Goal: Task Accomplishment & Management: Complete application form

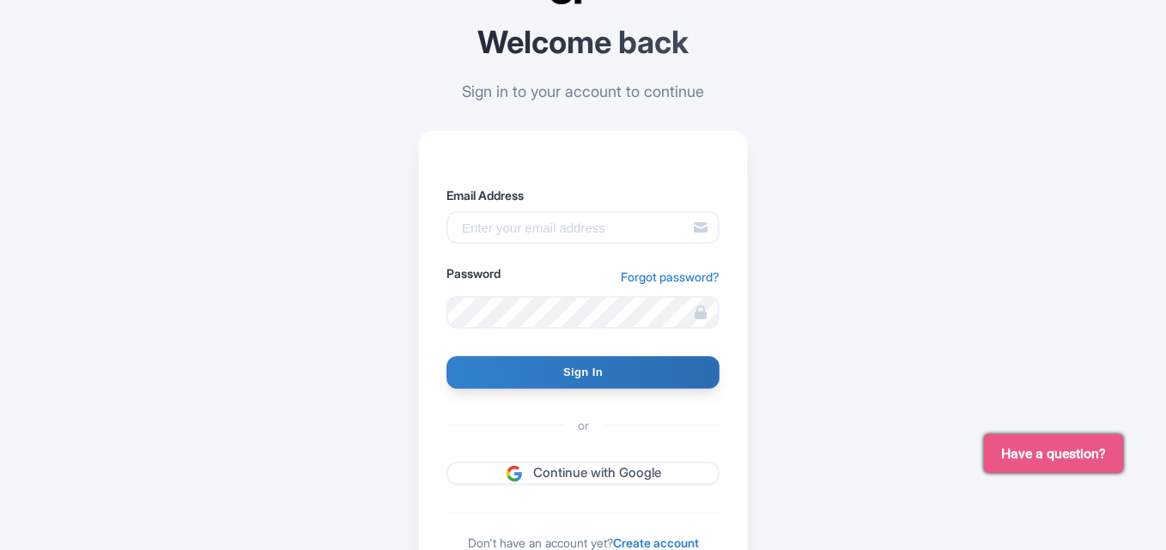
scroll to position [239, 0]
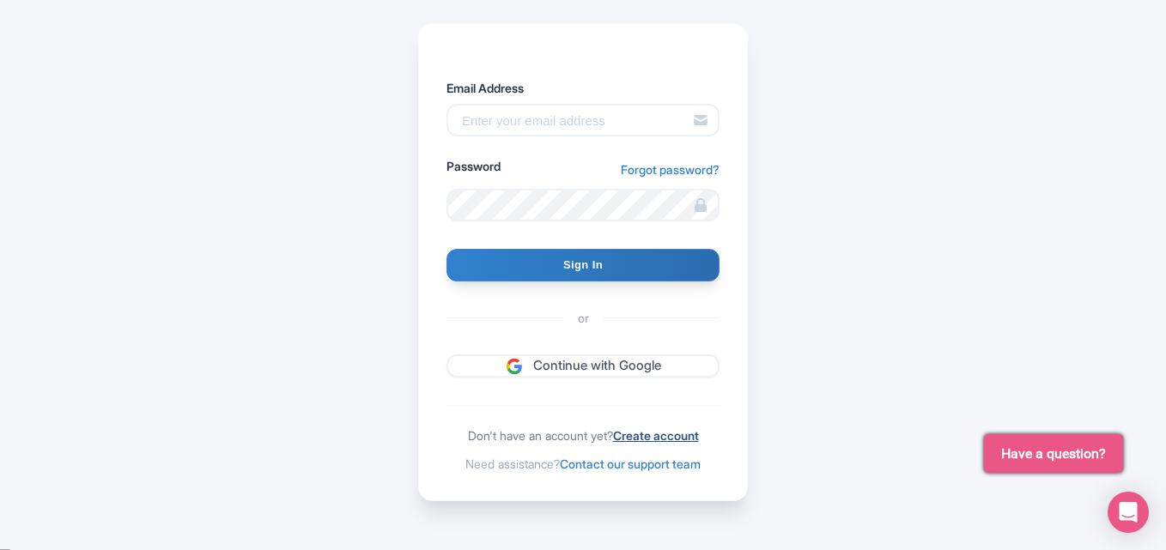
click at [660, 433] on link "Create account" at bounding box center [656, 435] width 86 height 15
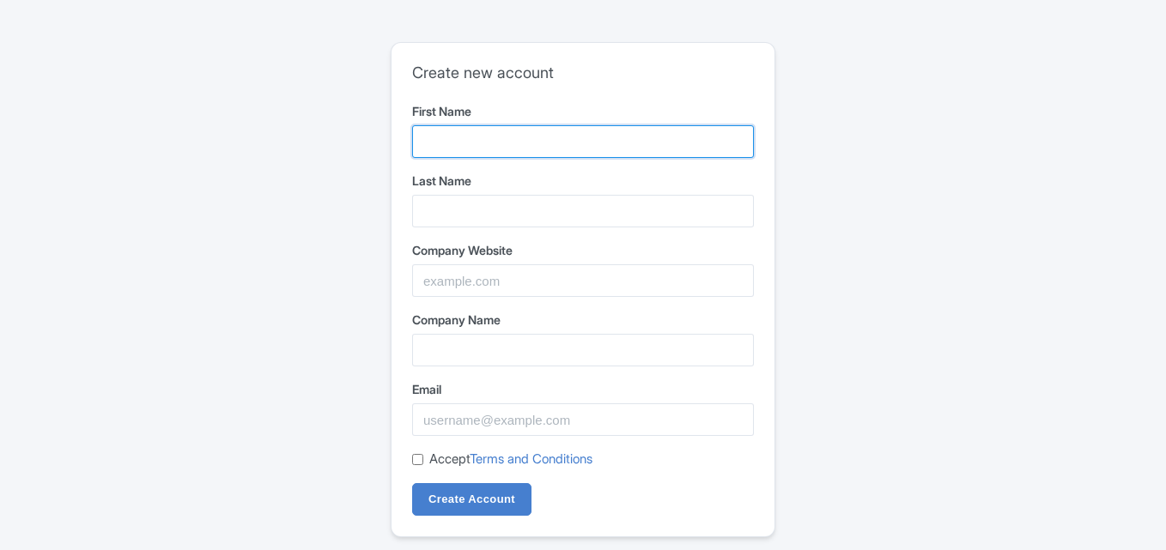
click at [570, 139] on input "First Name" at bounding box center [583, 141] width 342 height 33
paste input "My Space of Joy"
drag, startPoint x: 487, startPoint y: 144, endPoint x: 562, endPoint y: 137, distance: 75.8
click at [562, 137] on input "My Space of Joy" at bounding box center [583, 141] width 342 height 33
type input "My Space"
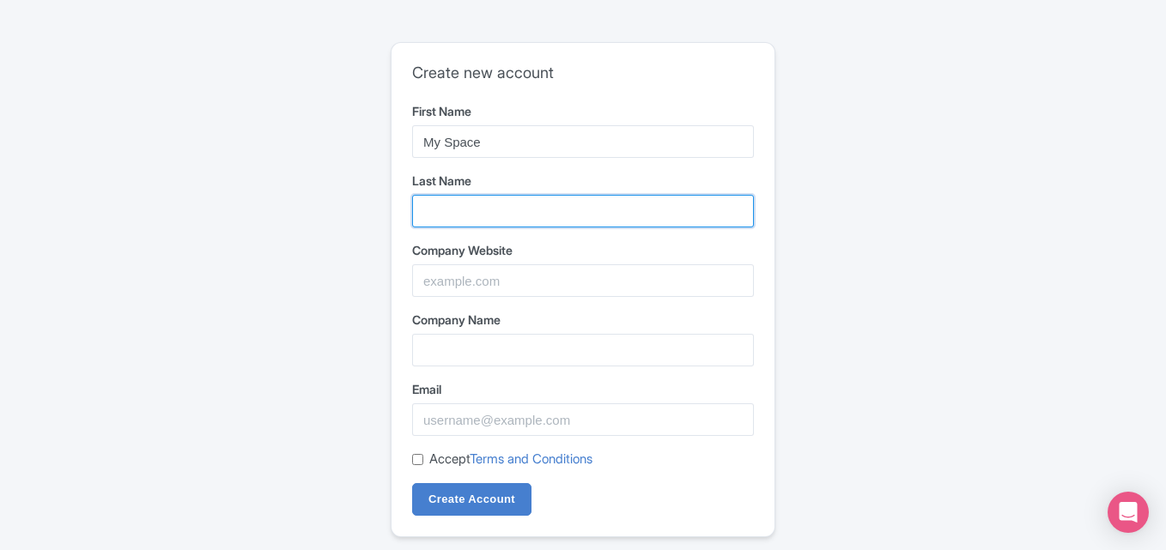
click at [444, 221] on input "Last Name" at bounding box center [583, 211] width 342 height 33
paste input "of Joy"
type input "of Joy"
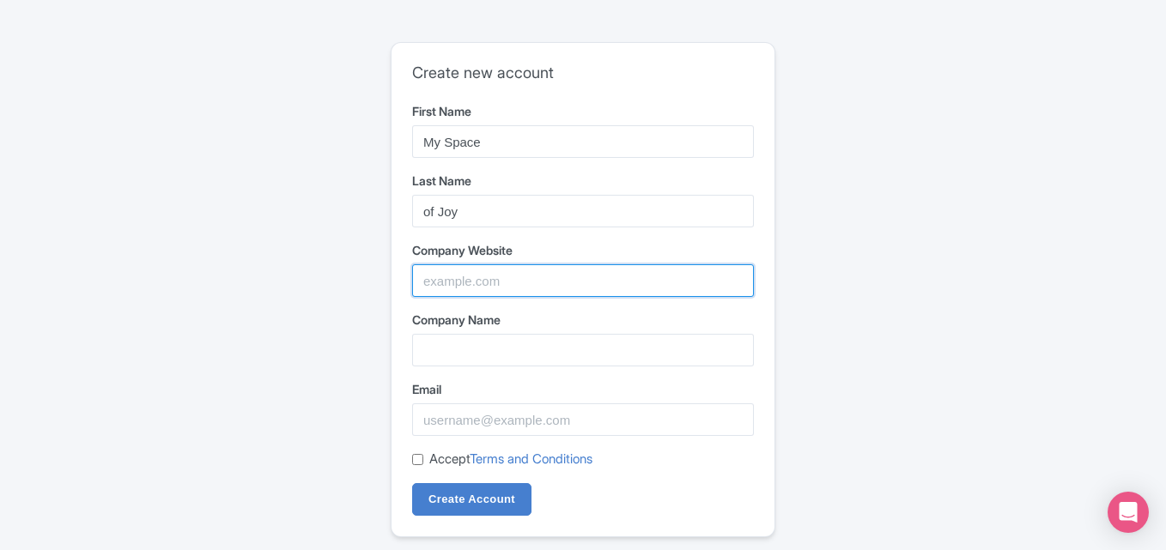
click at [457, 274] on input "Company Website" at bounding box center [583, 280] width 342 height 33
paste input "https://myspaceofjoy.com/"
type input "https://myspaceofjoy.com/"
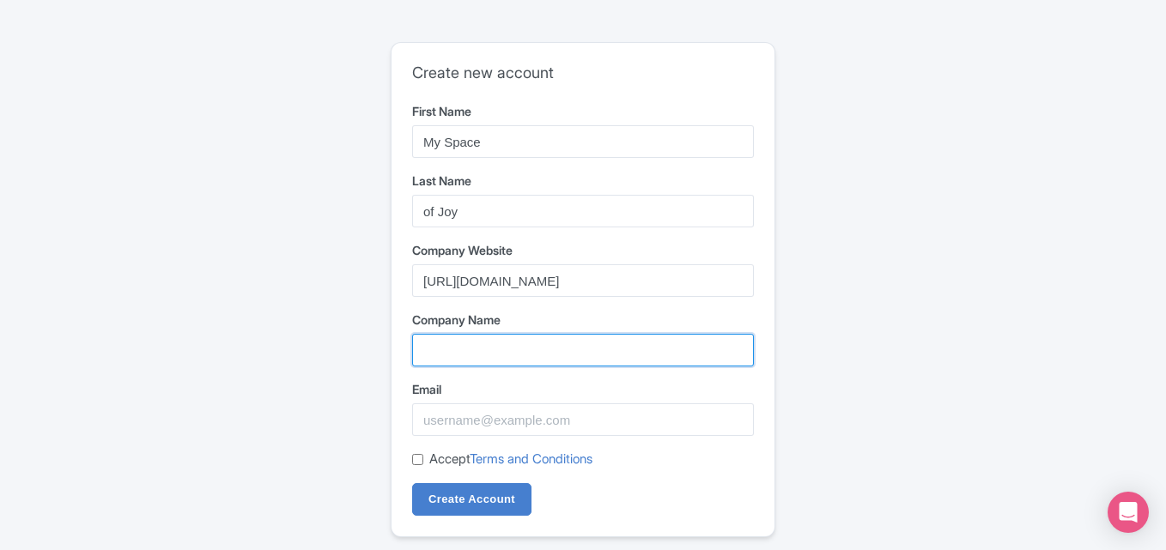
click at [518, 360] on input "Company Name" at bounding box center [583, 350] width 342 height 33
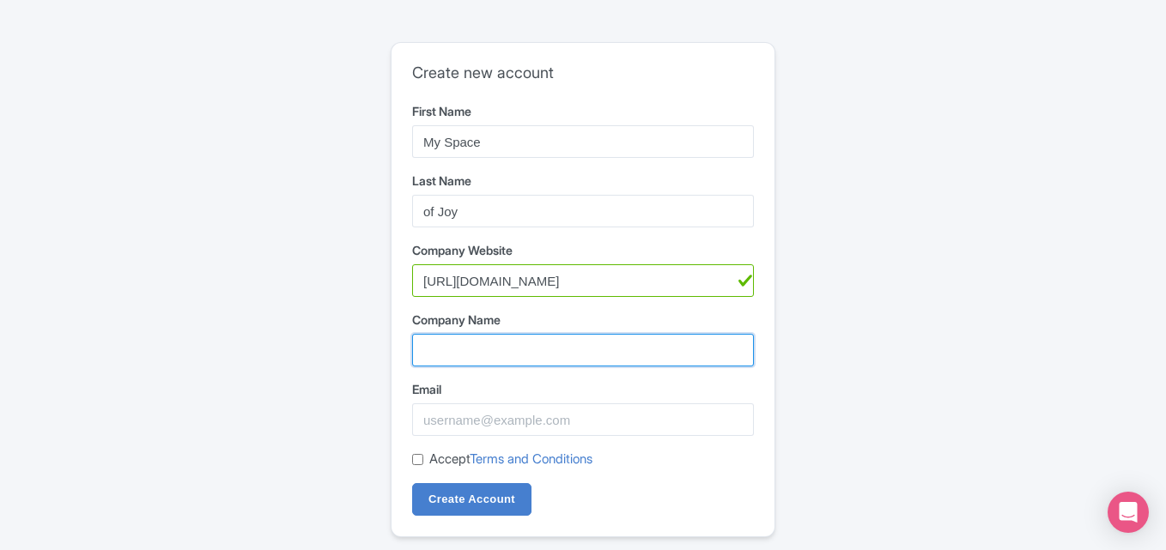
paste input "My Space of Joy"
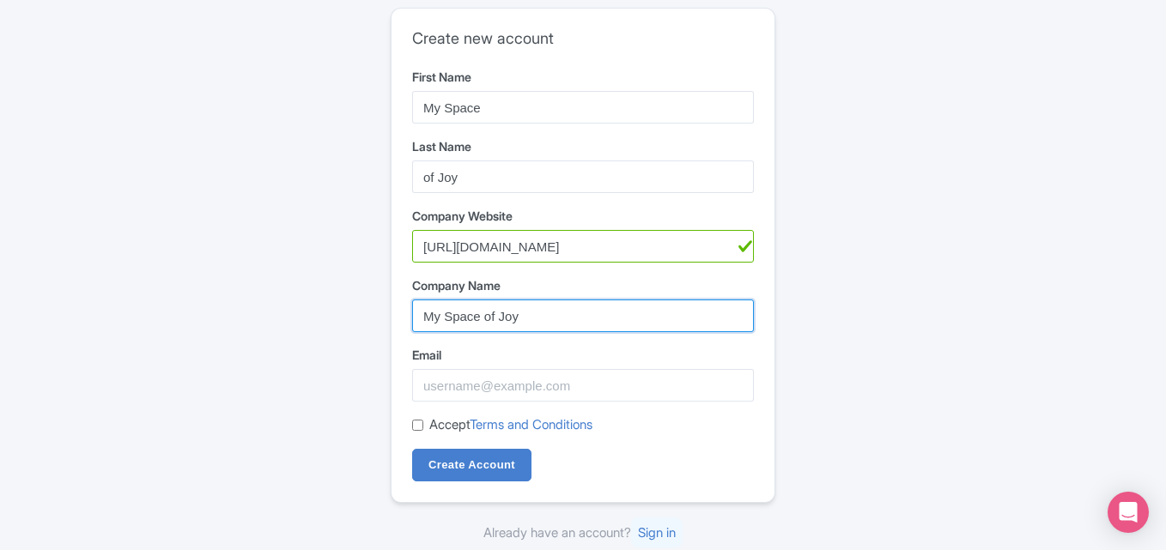
type input "My Space of Joy"
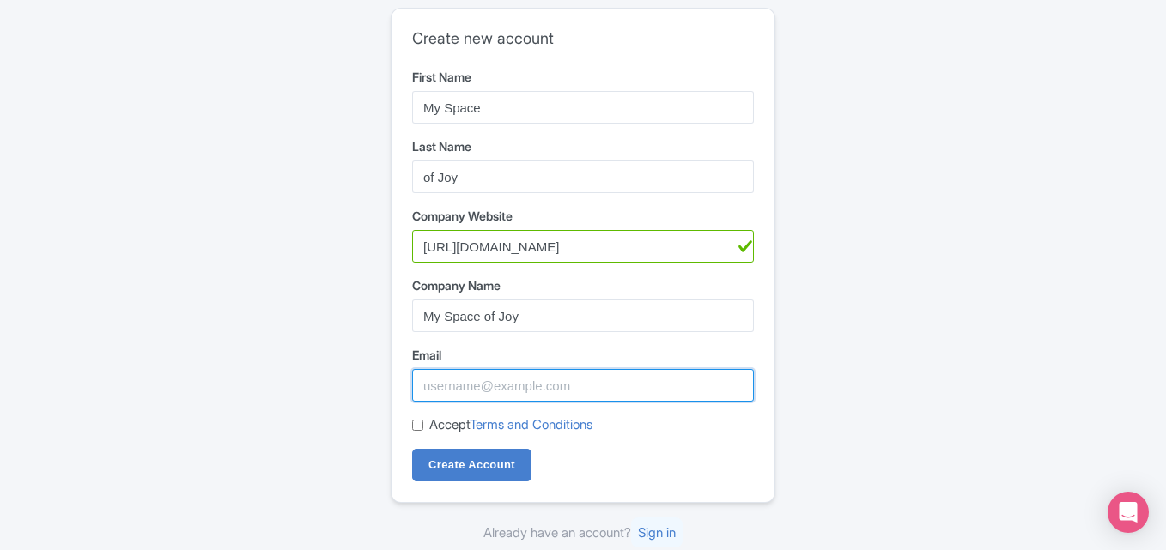
drag, startPoint x: 457, startPoint y: 370, endPoint x: 466, endPoint y: 373, distance: 10.0
click at [457, 370] on input "Email" at bounding box center [583, 385] width 342 height 33
paste input "[EMAIL_ADDRESS][DOMAIN_NAME]"
type input "[EMAIL_ADDRESS][DOMAIN_NAME]"
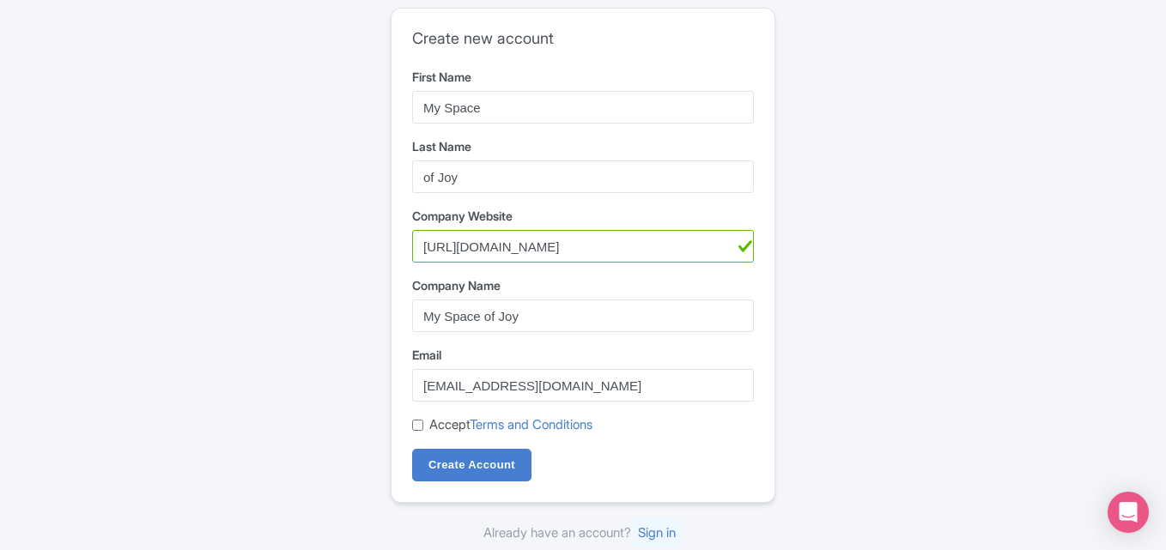
click at [420, 428] on input "Accept Terms and Conditions" at bounding box center [417, 425] width 11 height 11
checkbox input "true"
click at [459, 456] on input "Create Account" at bounding box center [471, 465] width 119 height 33
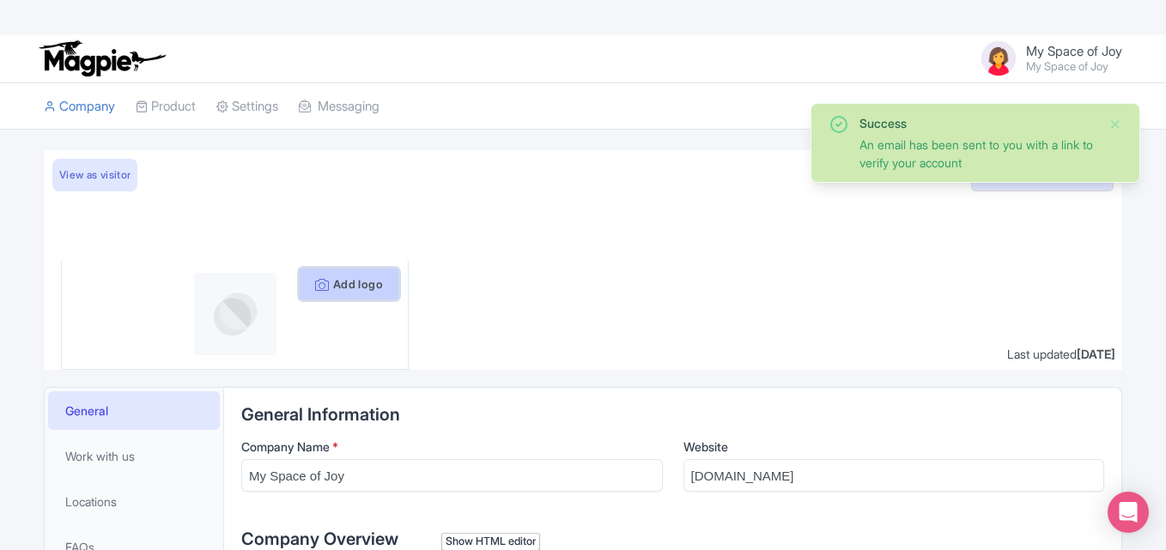
click at [362, 288] on button "Add logo" at bounding box center [349, 284] width 100 height 33
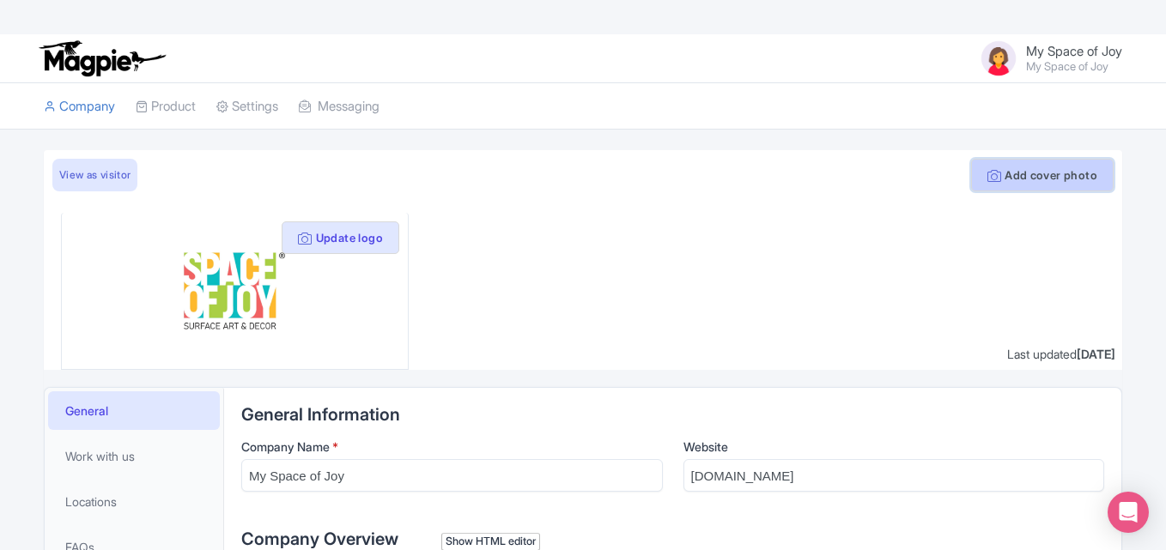
click at [1055, 182] on button "Add cover photo" at bounding box center [1042, 175] width 142 height 33
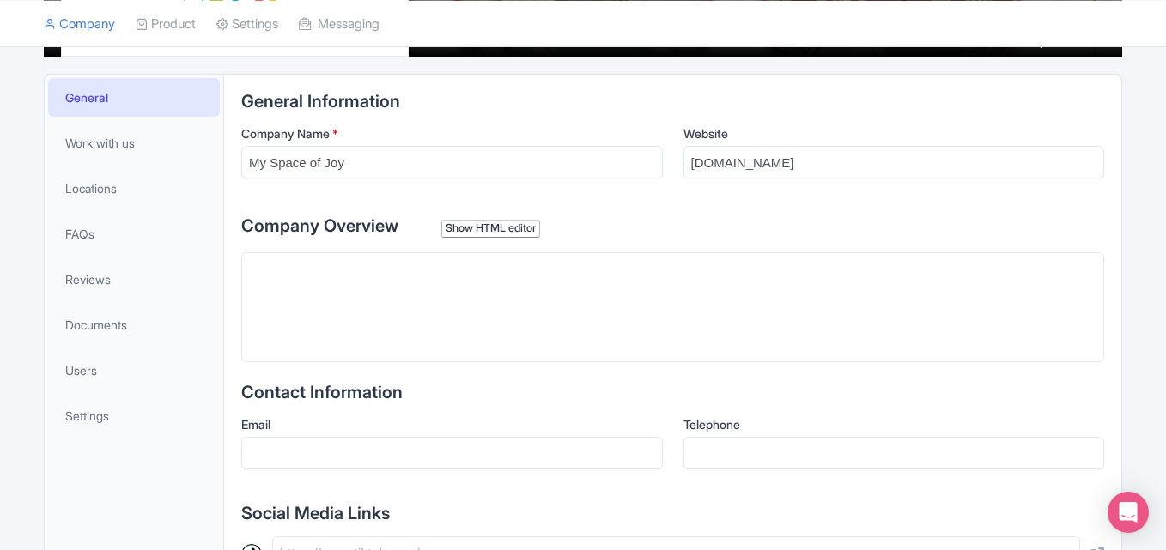
scroll to position [343, 0]
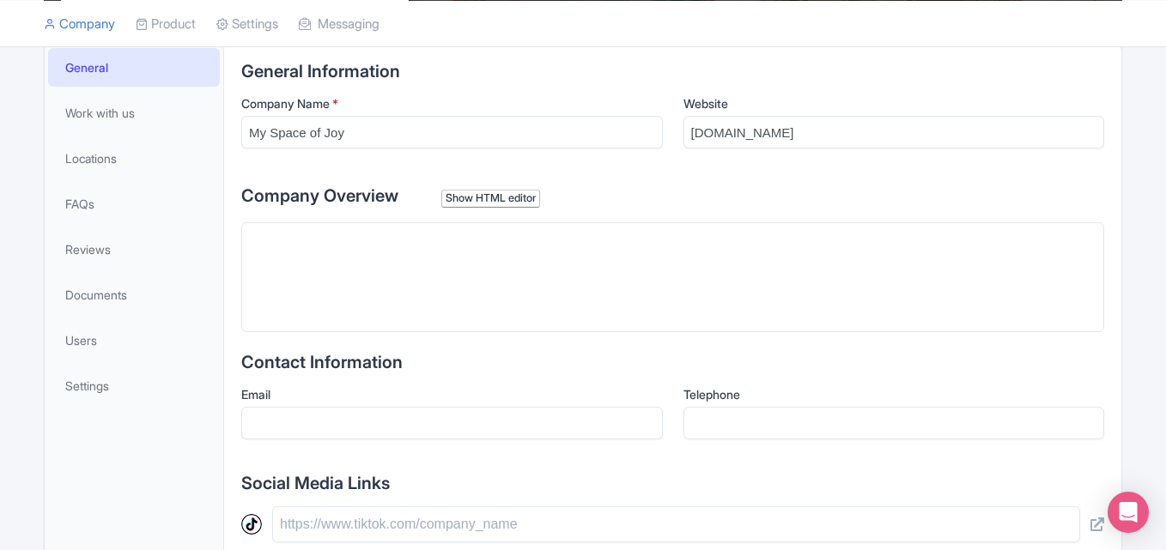
click at [439, 246] on trix-editor at bounding box center [672, 277] width 863 height 110
paste trix-editor "<div>At My Space of Joy, we believe your walls are more than surfaces—they're s…"
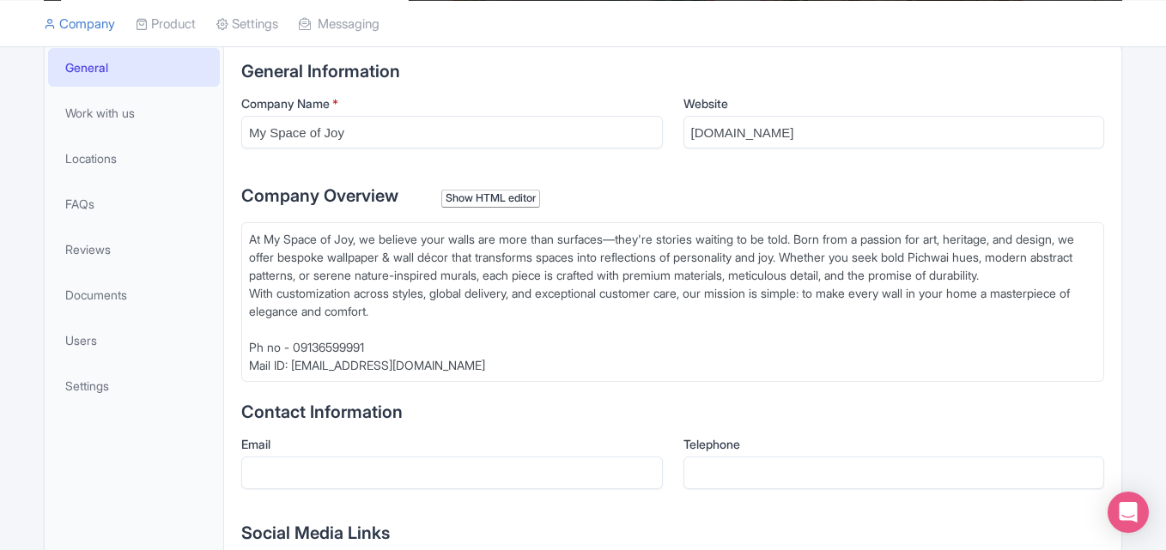
type trix-editor "<div>At My Space of Joy, we believe your walls are more than surfaces—they're s…"
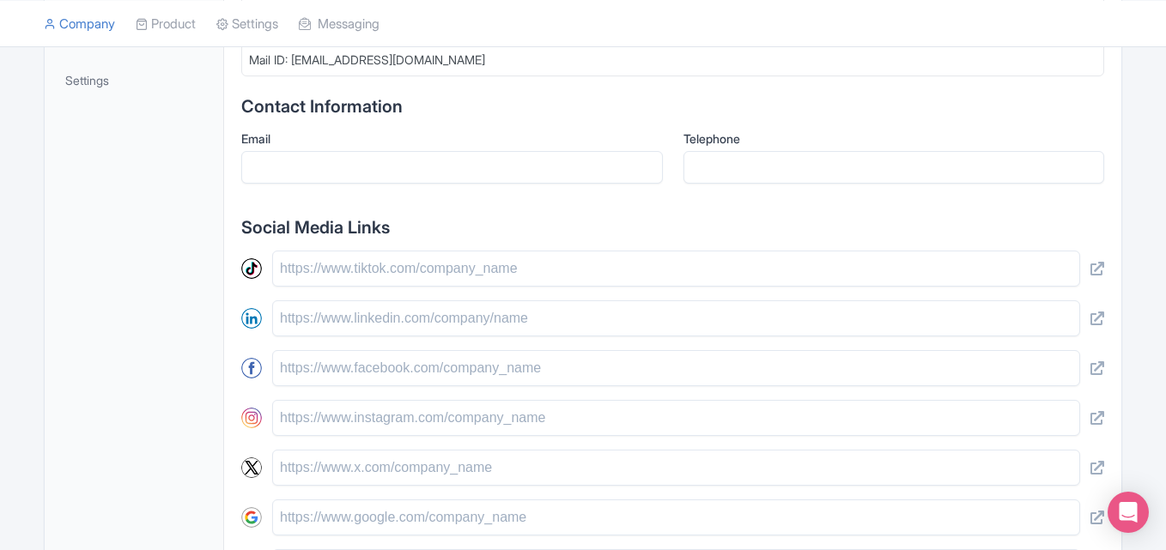
scroll to position [687, 0]
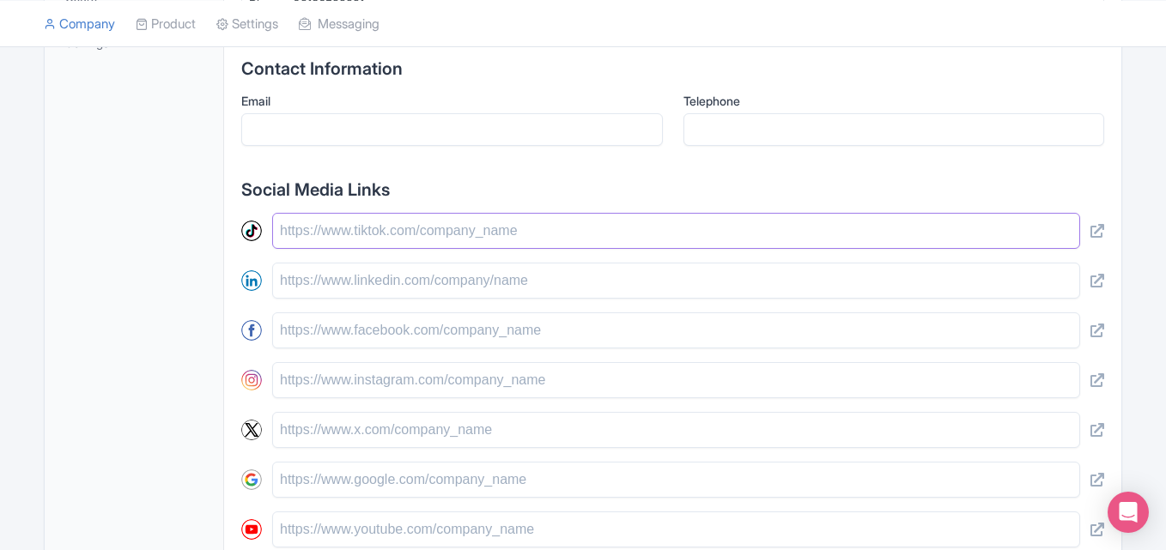
click at [367, 249] on input "text" at bounding box center [676, 231] width 808 height 36
click at [392, 296] on input "text" at bounding box center [676, 281] width 808 height 36
click at [421, 348] on input "text" at bounding box center [676, 330] width 808 height 36
paste input "[URL][DOMAIN_NAME]"
type input "[URL][DOMAIN_NAME]"
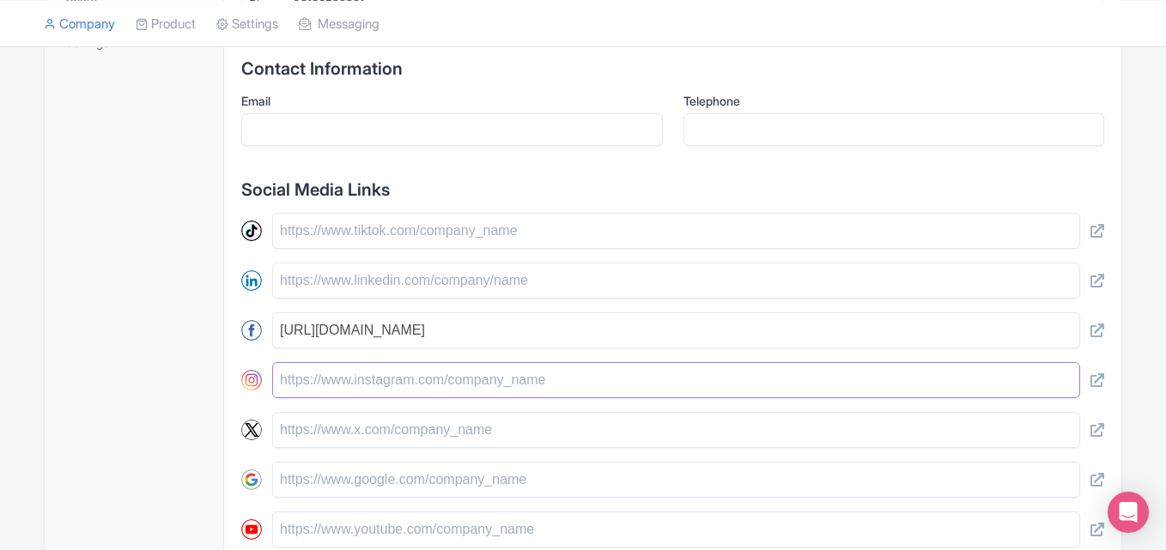
click at [437, 398] on input "text" at bounding box center [676, 380] width 808 height 36
paste input "[URL][DOMAIN_NAME]"
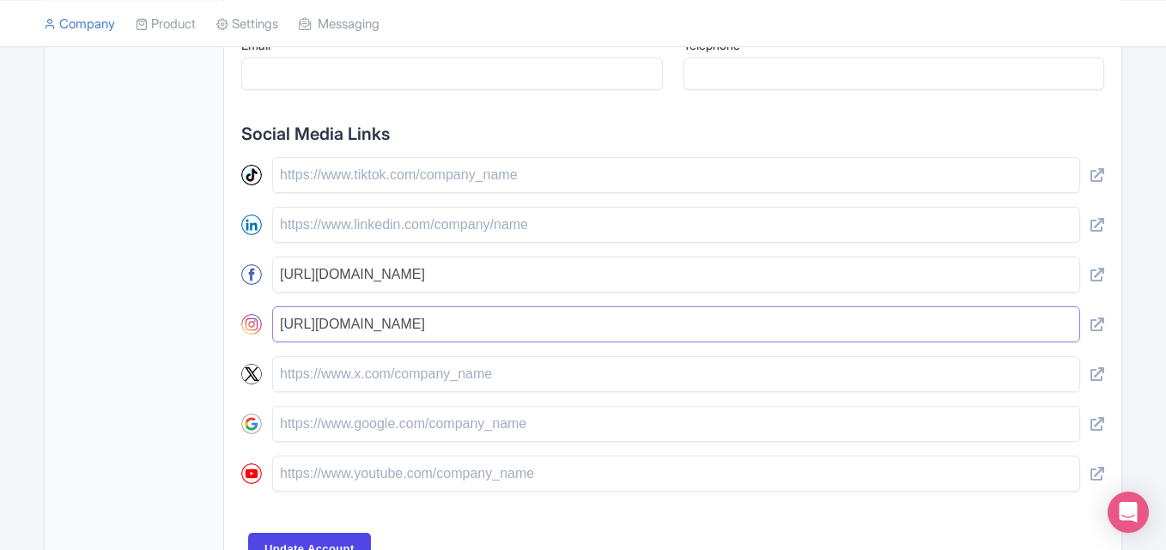
scroll to position [772, 0]
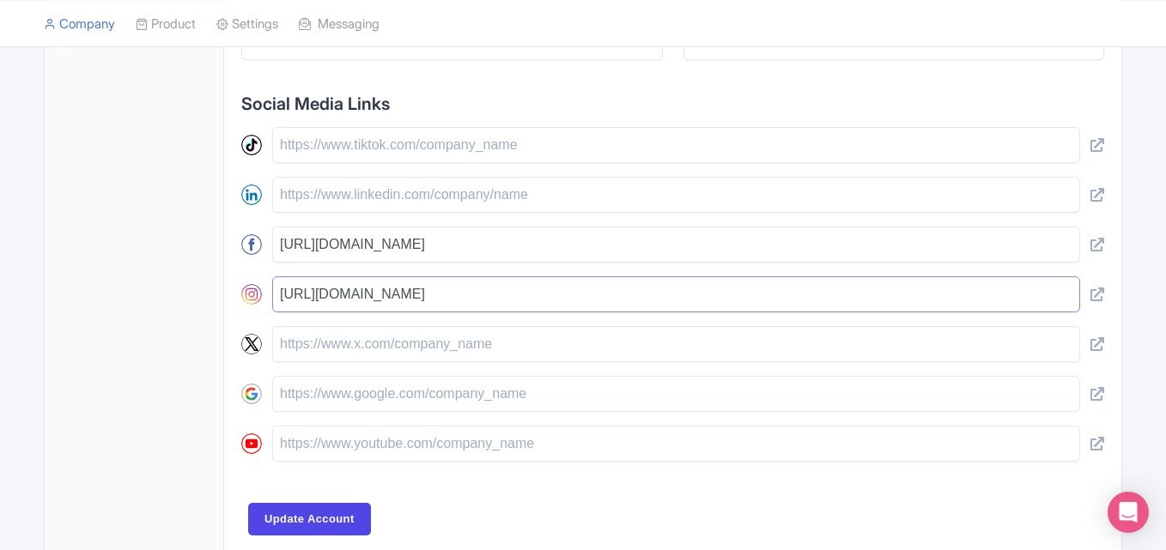
type input "[URL][DOMAIN_NAME]"
click at [534, 455] on input "text" at bounding box center [676, 444] width 808 height 36
paste input "[URL][DOMAIN_NAME]"
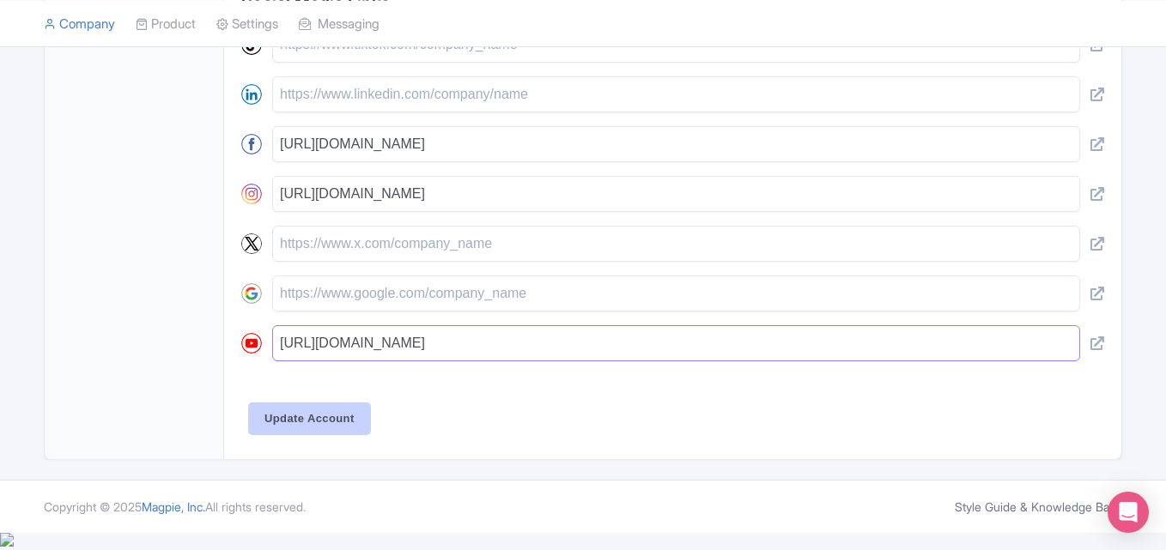
scroll to position [874, 0]
type input "[URL][DOMAIN_NAME]"
click at [336, 431] on input "Update Account" at bounding box center [309, 418] width 123 height 33
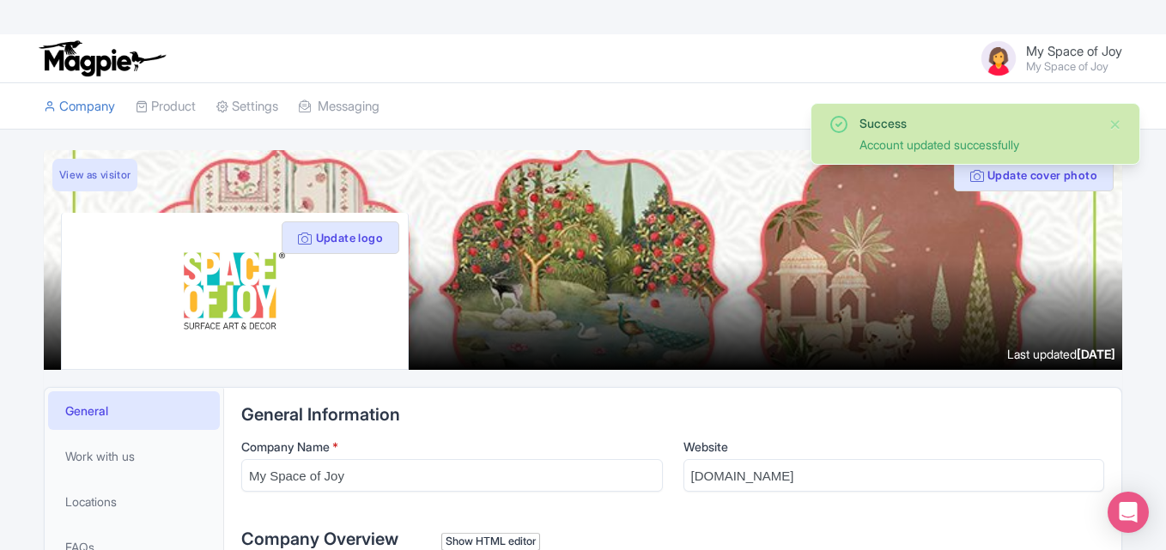
click at [1083, 52] on span "My Space of Joy" at bounding box center [1074, 51] width 96 height 16
click at [1116, 119] on button "Close" at bounding box center [1115, 124] width 14 height 21
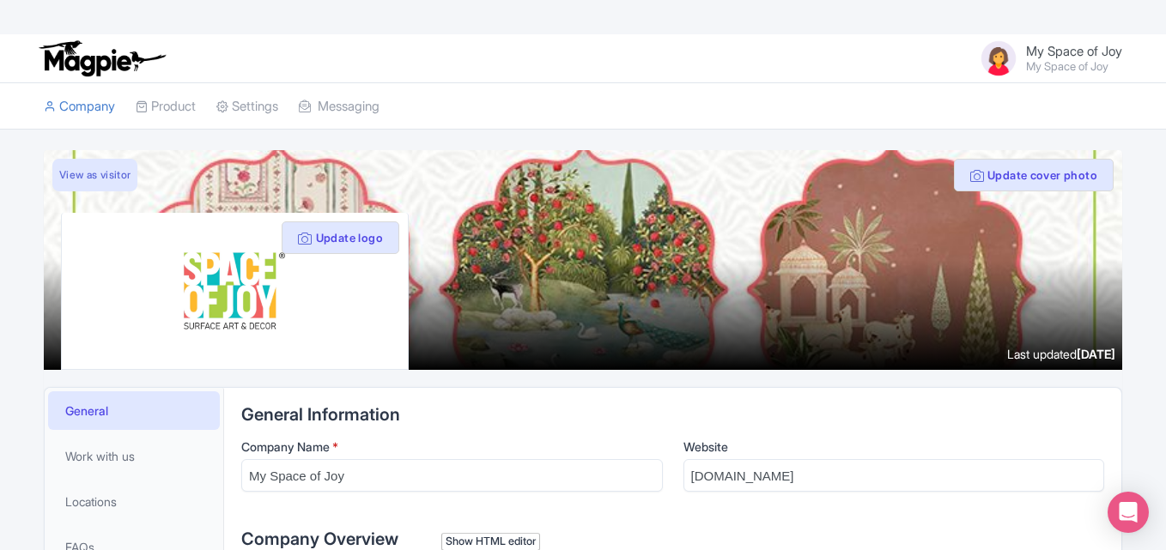
click at [1108, 58] on span "My Space of Joy" at bounding box center [1074, 51] width 96 height 16
click at [1023, 110] on link "Users" at bounding box center [1039, 110] width 163 height 27
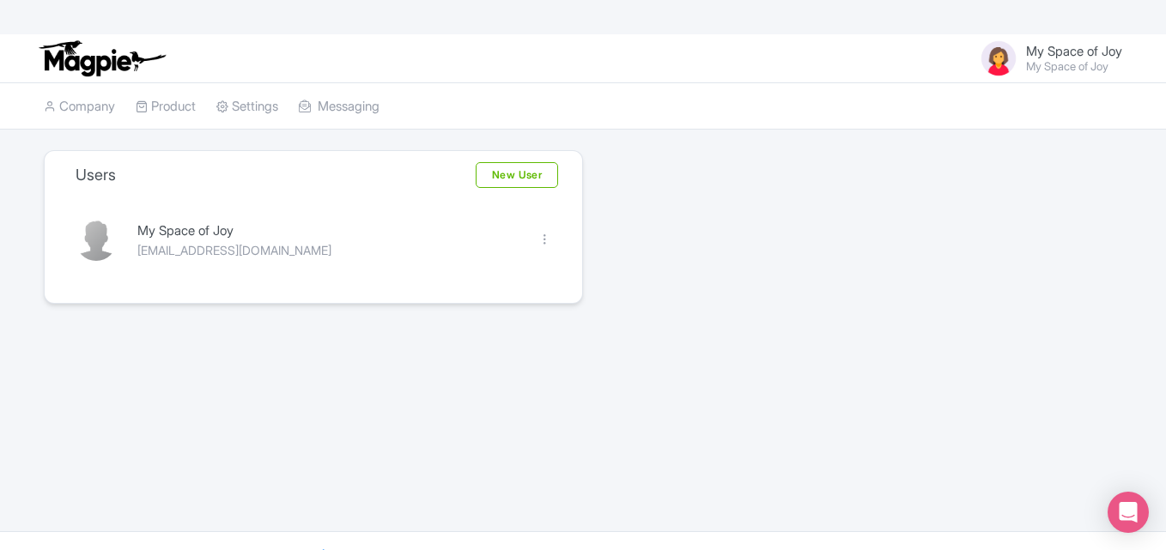
click at [1051, 65] on small "My Space of Joy" at bounding box center [1074, 66] width 96 height 11
click at [506, 172] on link "New User" at bounding box center [516, 175] width 82 height 26
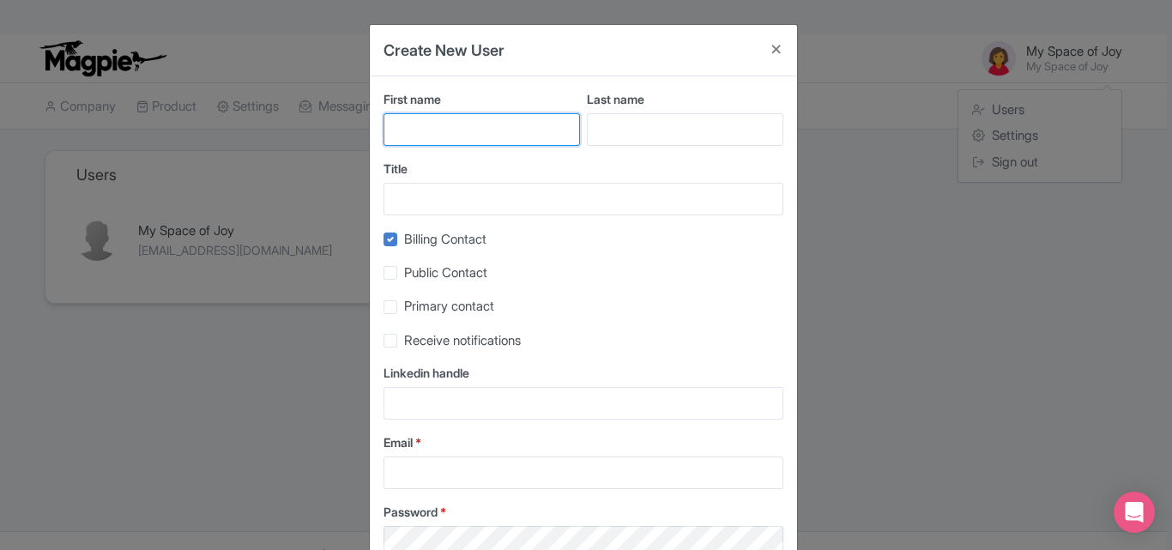
click at [495, 128] on input "First name" at bounding box center [482, 129] width 197 height 33
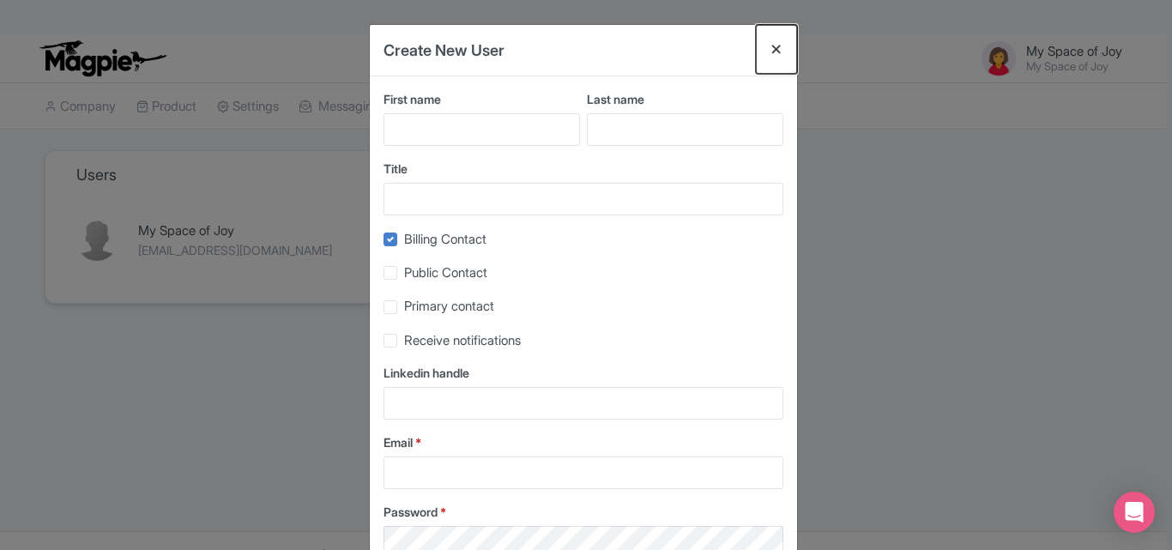
click at [781, 54] on button "Close" at bounding box center [776, 49] width 41 height 49
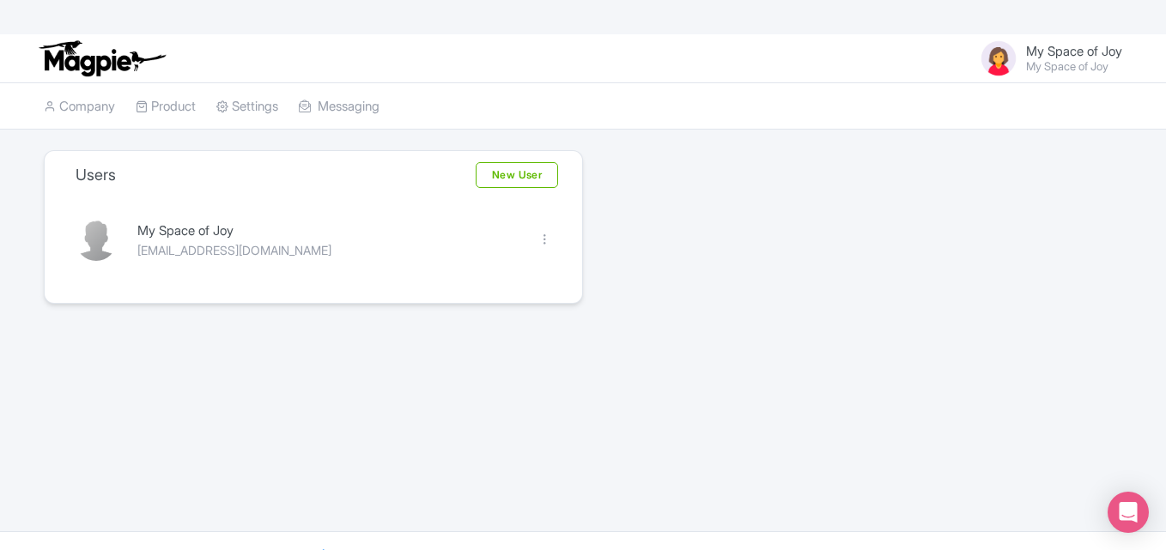
click at [1069, 58] on span "My Space of Joy" at bounding box center [1074, 51] width 96 height 16
click at [1017, 132] on link "Settings" at bounding box center [1039, 136] width 163 height 27
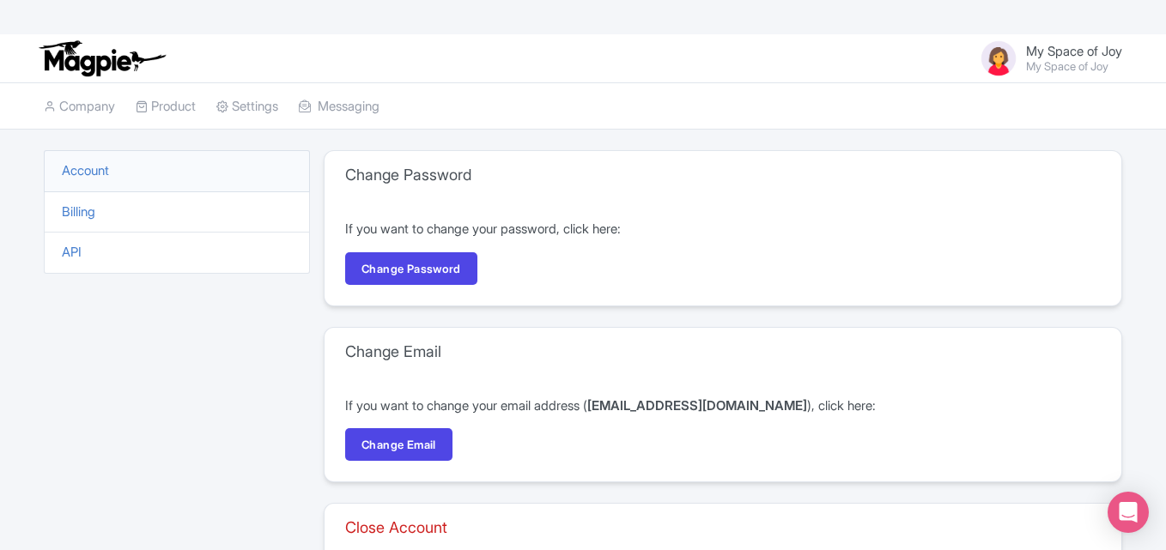
click at [1105, 58] on span "My Space of Joy" at bounding box center [1074, 51] width 96 height 16
click at [1010, 135] on link "Settings" at bounding box center [1039, 136] width 163 height 27
click at [97, 103] on link "Company" at bounding box center [79, 106] width 71 height 47
